Goal: Communication & Community: Answer question/provide support

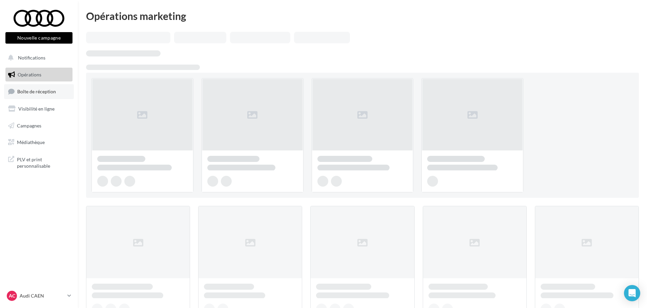
click at [31, 92] on span "Boîte de réception" at bounding box center [36, 92] width 39 height 6
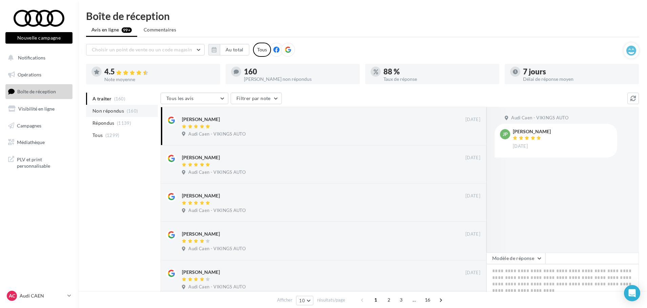
click at [113, 115] on li "Non répondus (160)" at bounding box center [122, 111] width 72 height 12
click at [112, 123] on span "Répondus" at bounding box center [103, 123] width 22 height 7
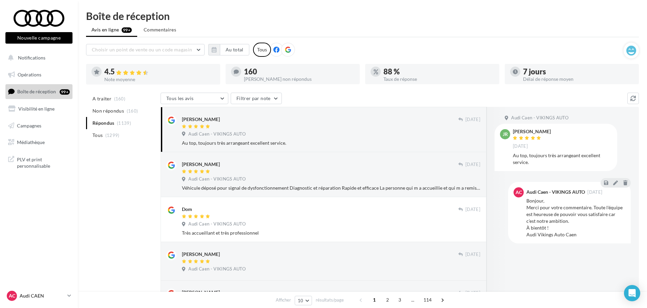
click at [30, 300] on div "AC Audi CAEN audi-caen-etho" at bounding box center [36, 296] width 58 height 10
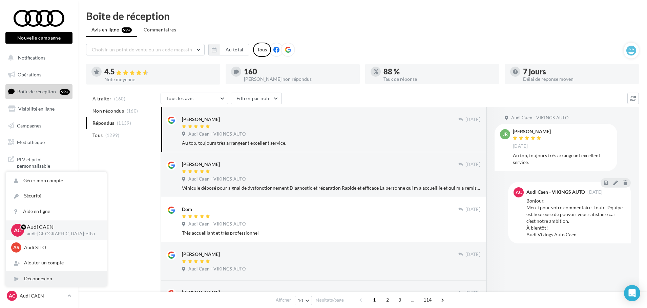
click at [33, 281] on div "Déconnexion" at bounding box center [56, 279] width 101 height 15
